Goal: Task Accomplishment & Management: Use online tool/utility

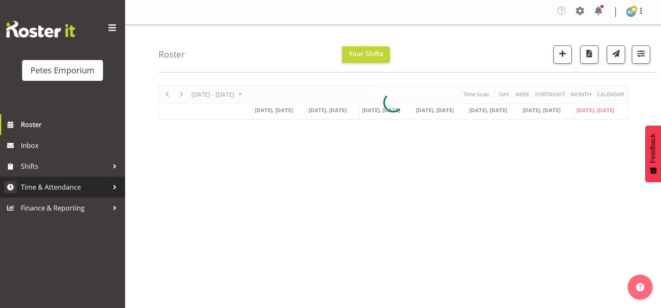
click at [69, 189] on span "Time & Attendance" at bounding box center [65, 187] width 88 height 13
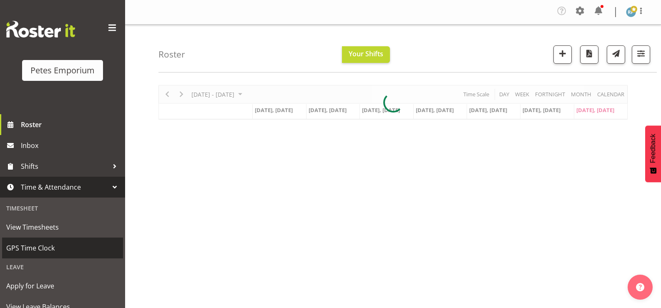
click at [50, 249] on span "GPS Time Clock" at bounding box center [62, 248] width 113 height 13
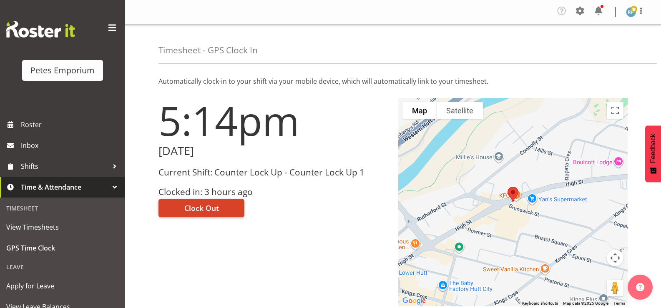
click at [228, 206] on button "Clock Out" at bounding box center [201, 208] width 86 height 18
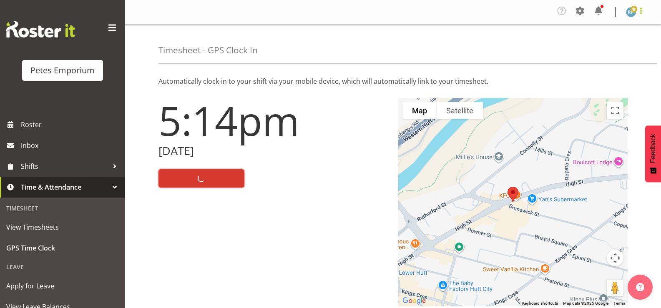
click at [646, 15] on span at bounding box center [641, 11] width 10 height 10
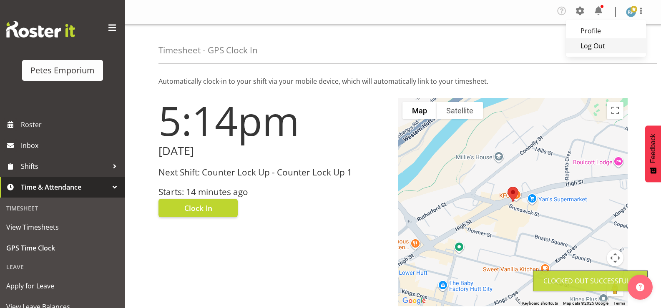
click at [598, 49] on link "Log Out" at bounding box center [606, 45] width 80 height 15
